Goal: Task Accomplishment & Management: Use online tool/utility

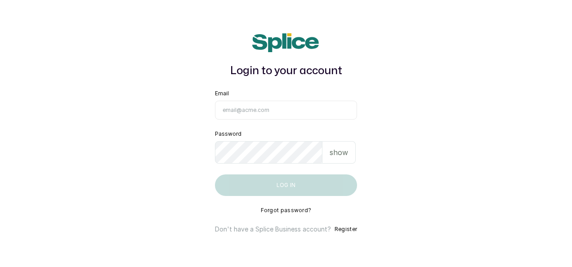
type input "[EMAIL_ADDRESS][DOMAIN_NAME]"
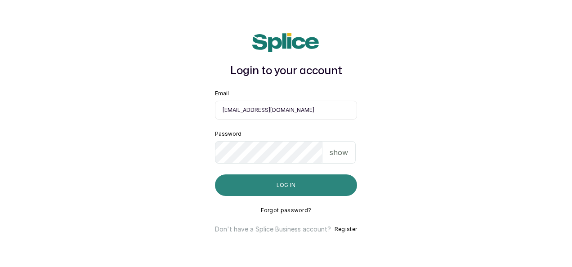
click at [285, 191] on button "Log in" at bounding box center [286, 185] width 142 height 22
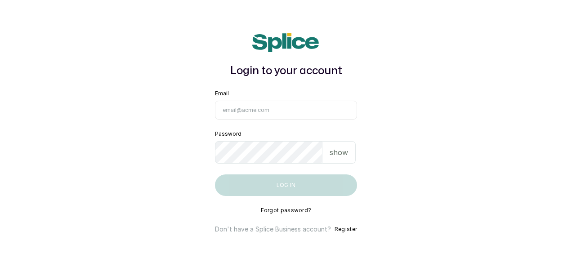
type input "[EMAIL_ADDRESS][DOMAIN_NAME]"
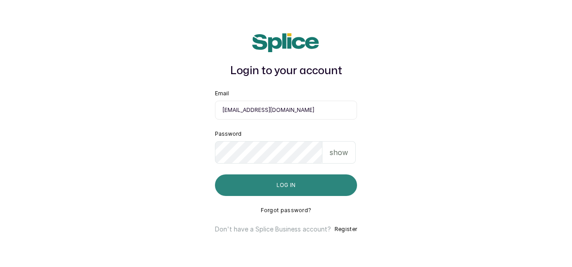
click at [294, 189] on button "Log in" at bounding box center [286, 185] width 142 height 22
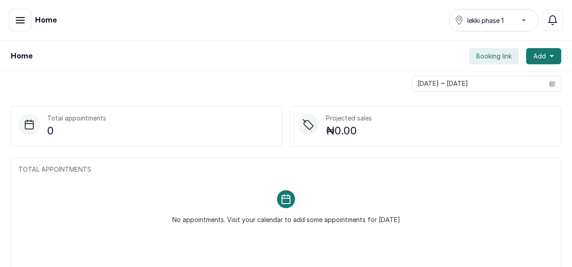
click at [22, 26] on button "button" at bounding box center [20, 20] width 22 height 22
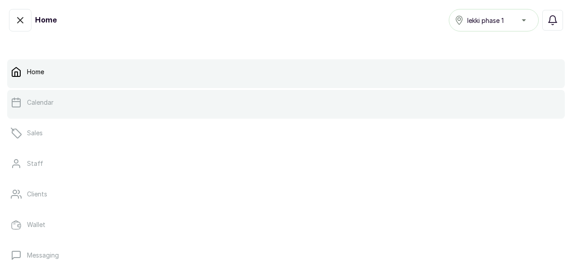
click at [52, 98] on p "Calendar" at bounding box center [40, 102] width 27 height 9
